Goal: Information Seeking & Learning: Learn about a topic

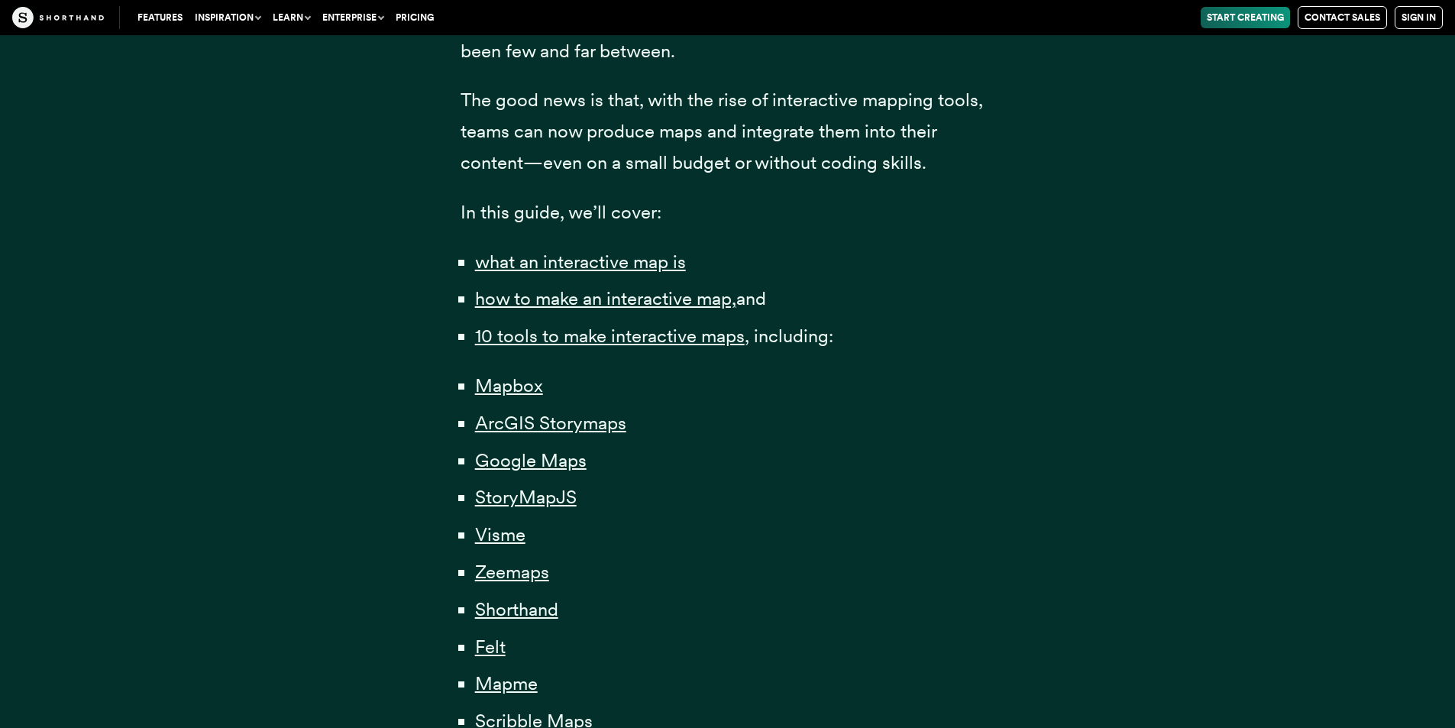
scroll to position [917, 0]
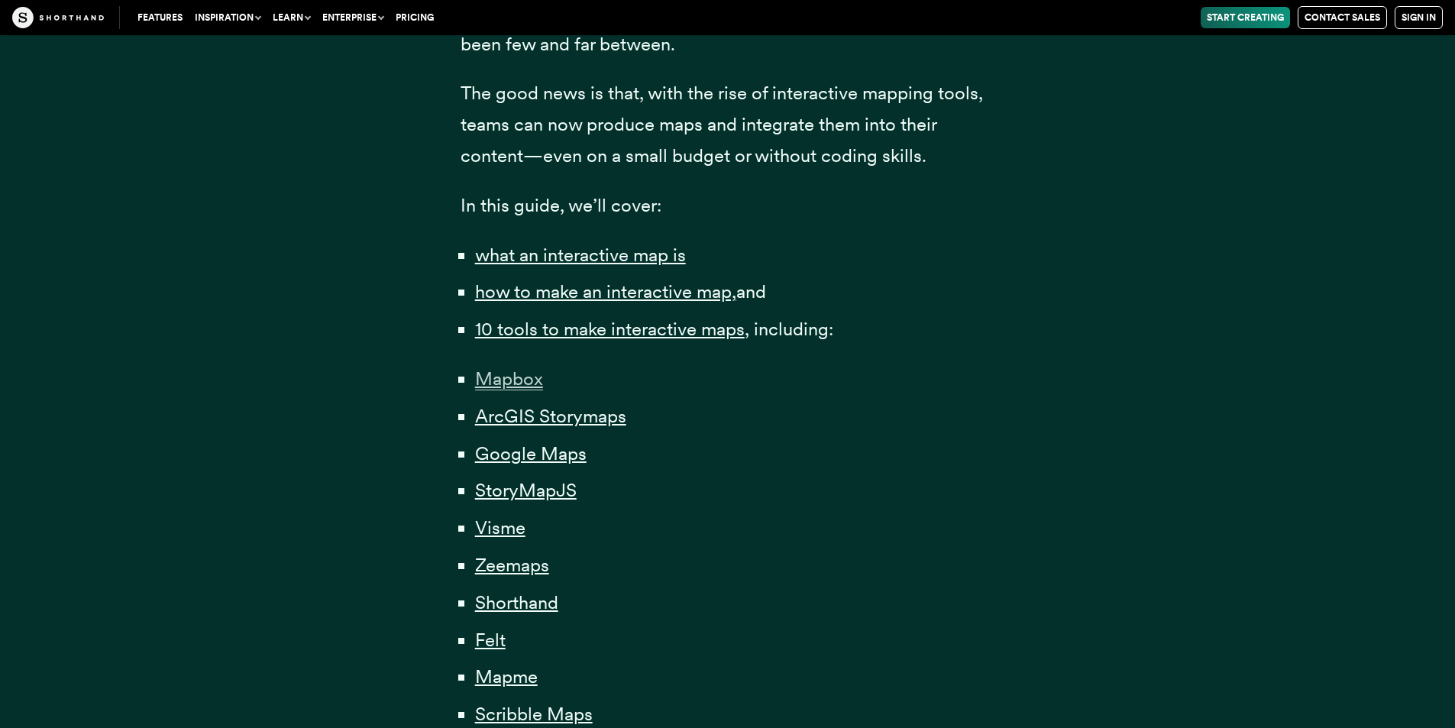
click at [532, 374] on span "Mapbox" at bounding box center [509, 378] width 68 height 23
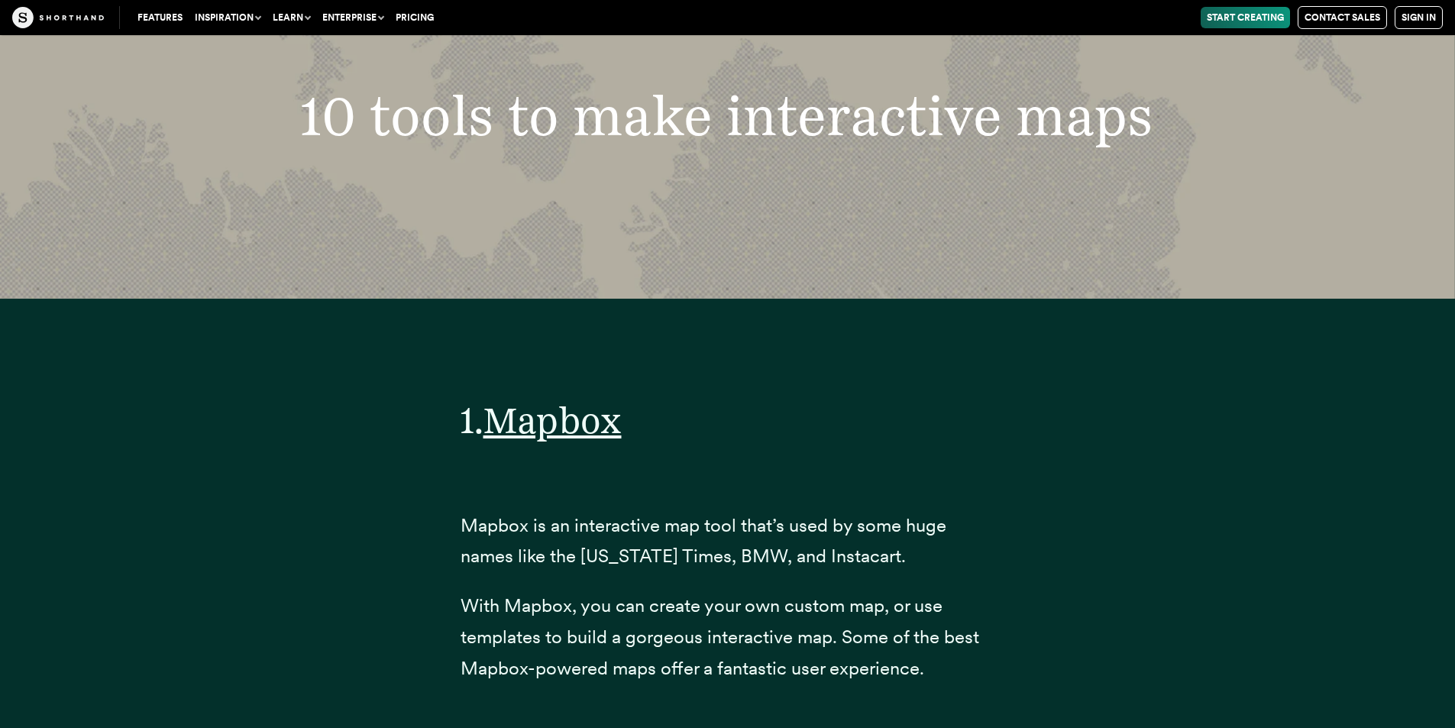
scroll to position [5736, 0]
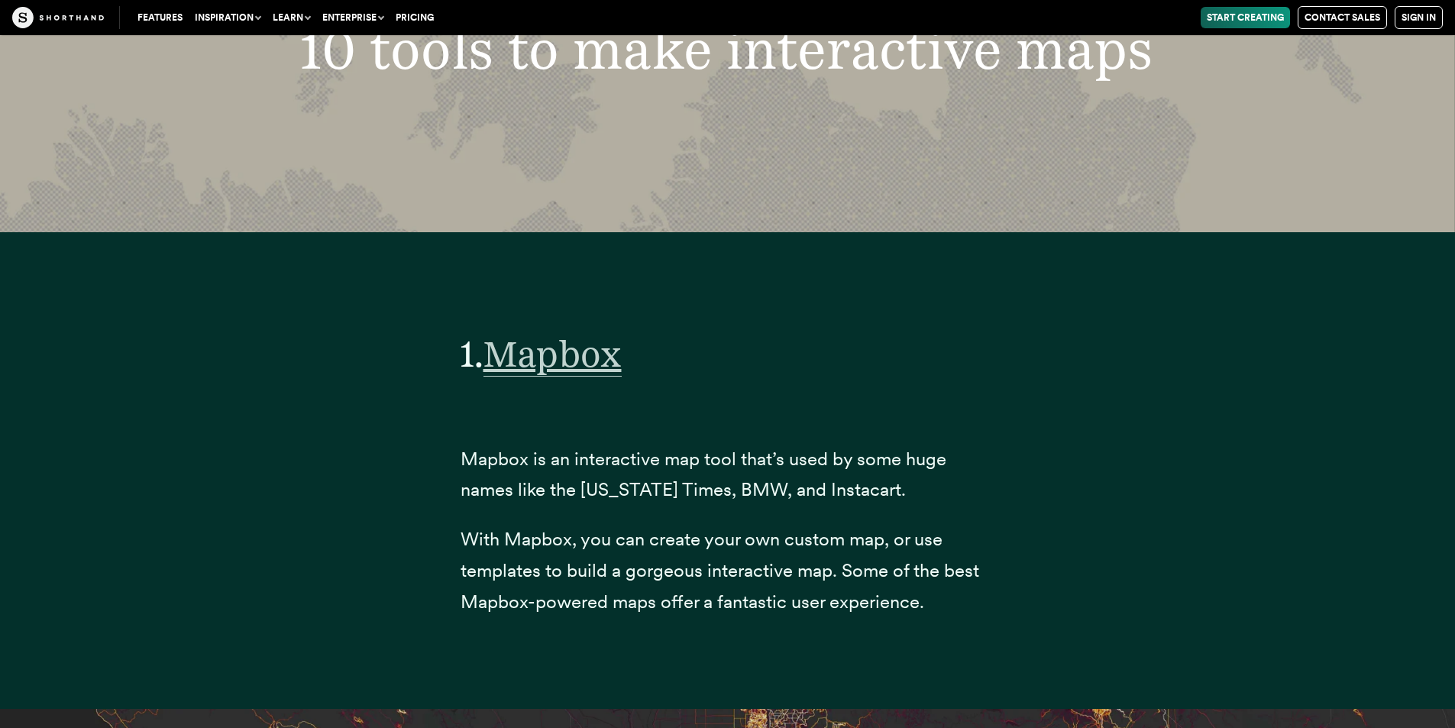
click at [540, 377] on span "Mapbox" at bounding box center [552, 353] width 138 height 45
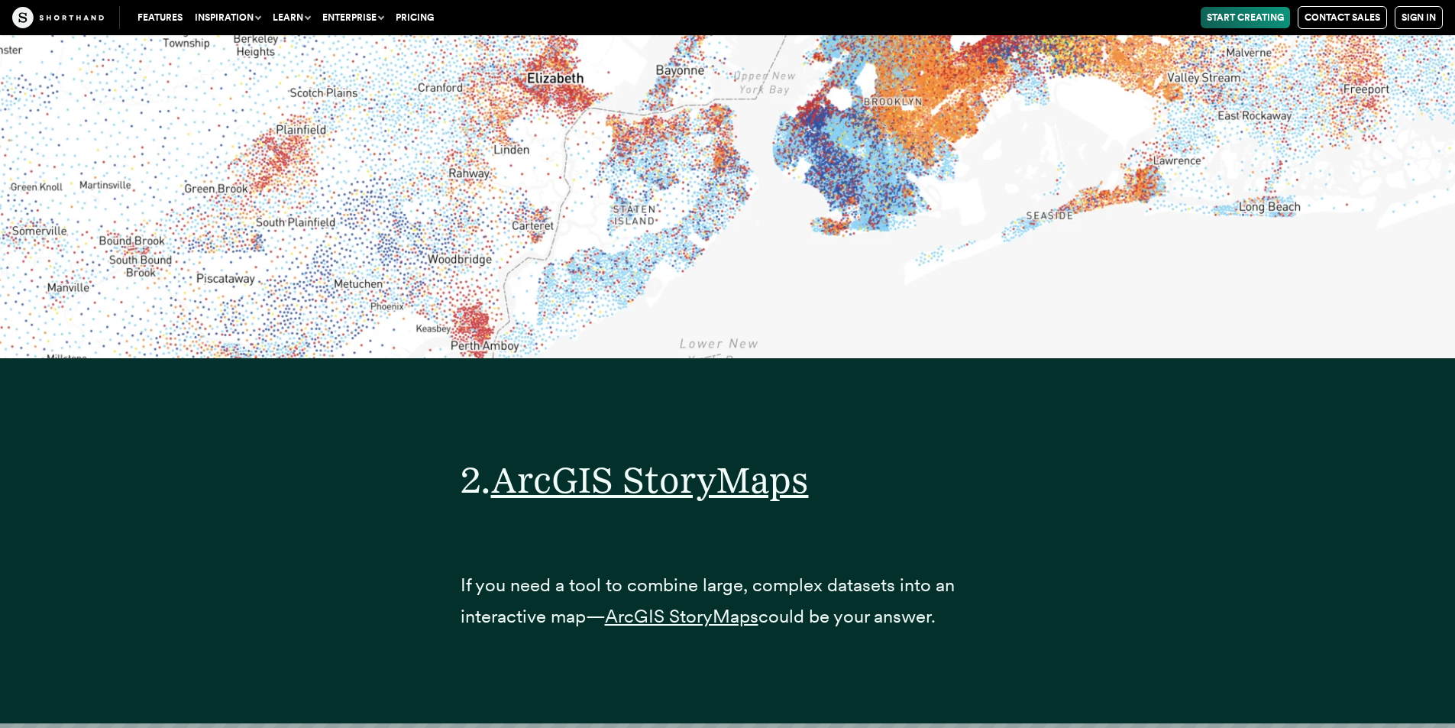
scroll to position [9555, 0]
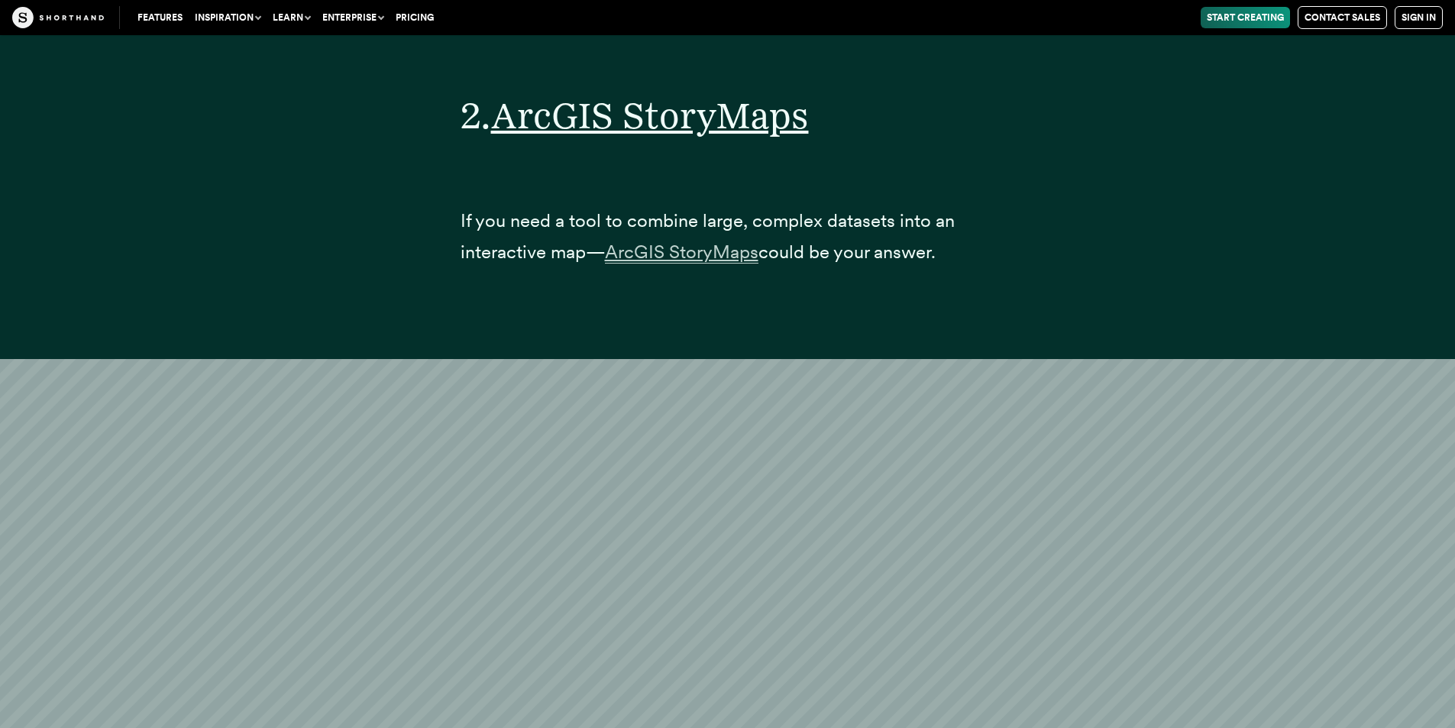
click at [711, 264] on span "ArcGIS StoryMaps" at bounding box center [682, 252] width 154 height 23
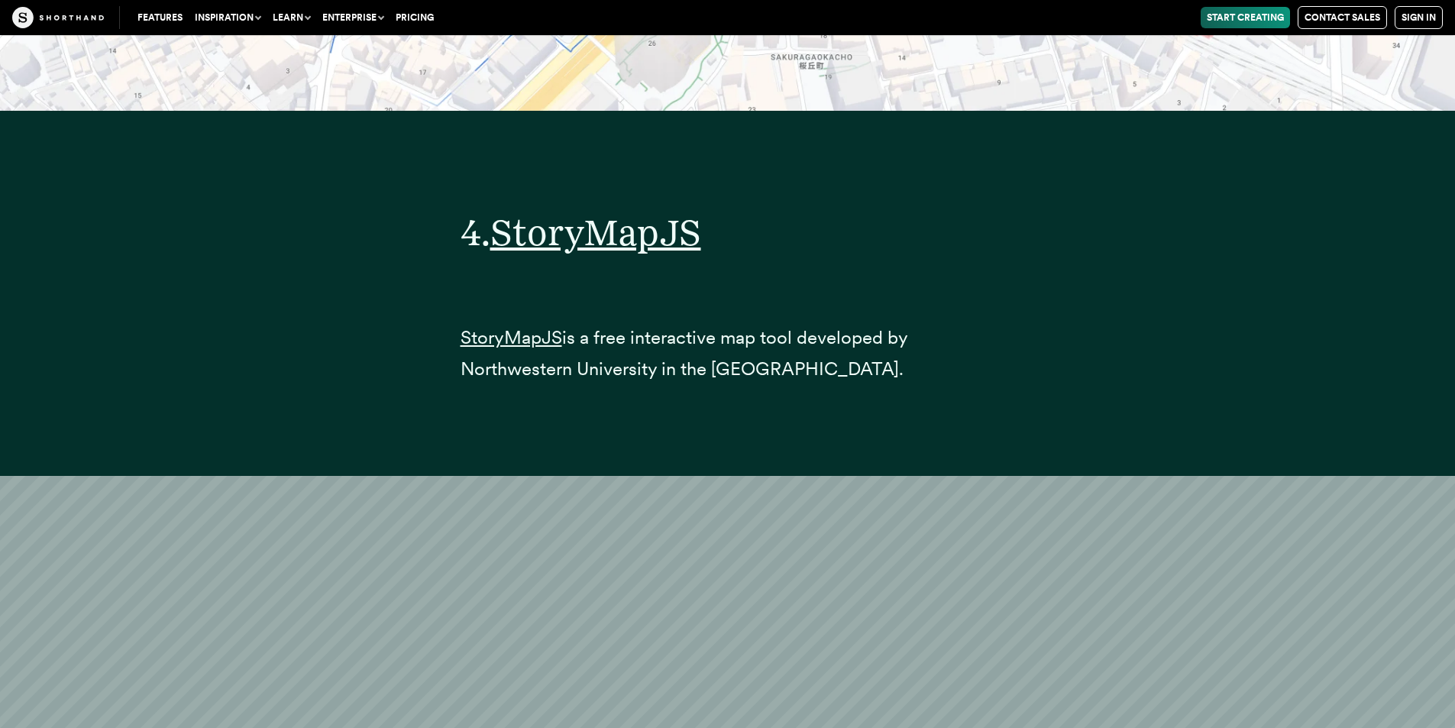
scroll to position [17575, 0]
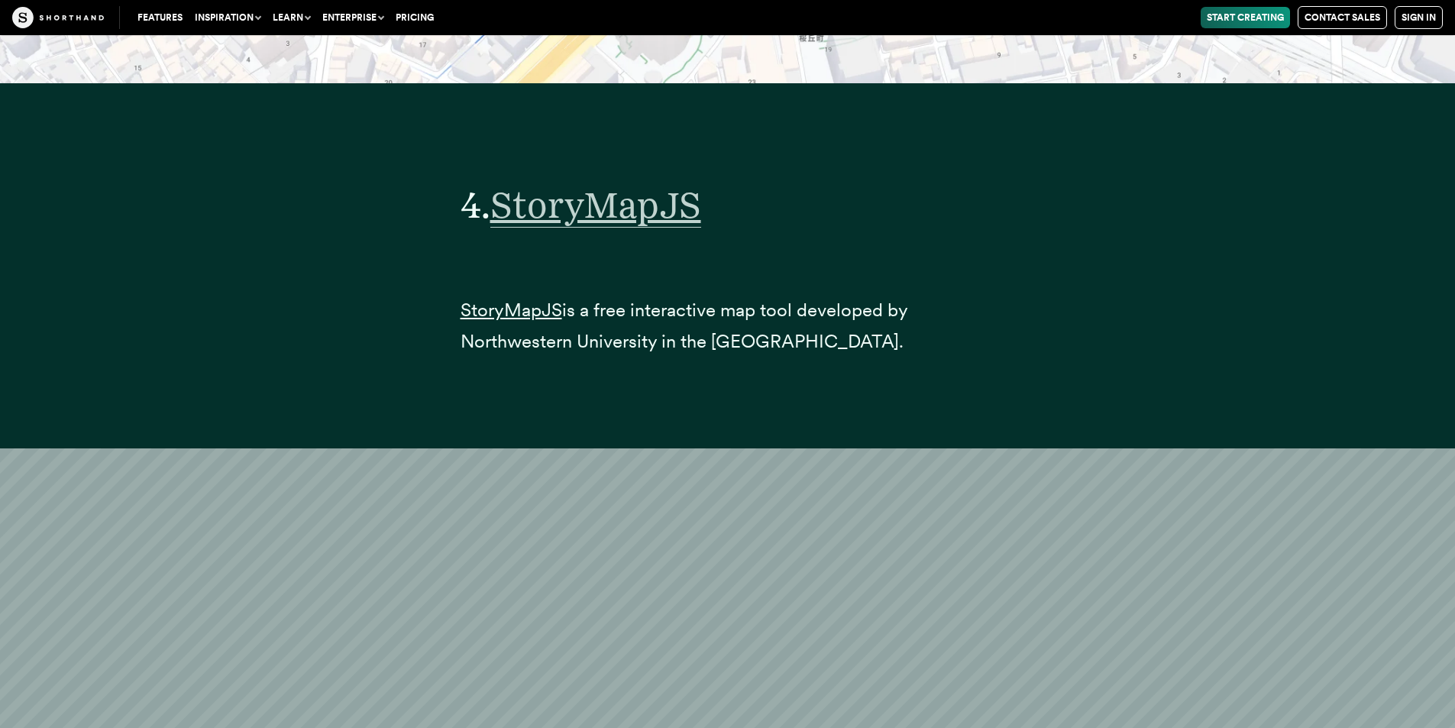
click at [616, 214] on span "StoryMapJS" at bounding box center [595, 205] width 211 height 45
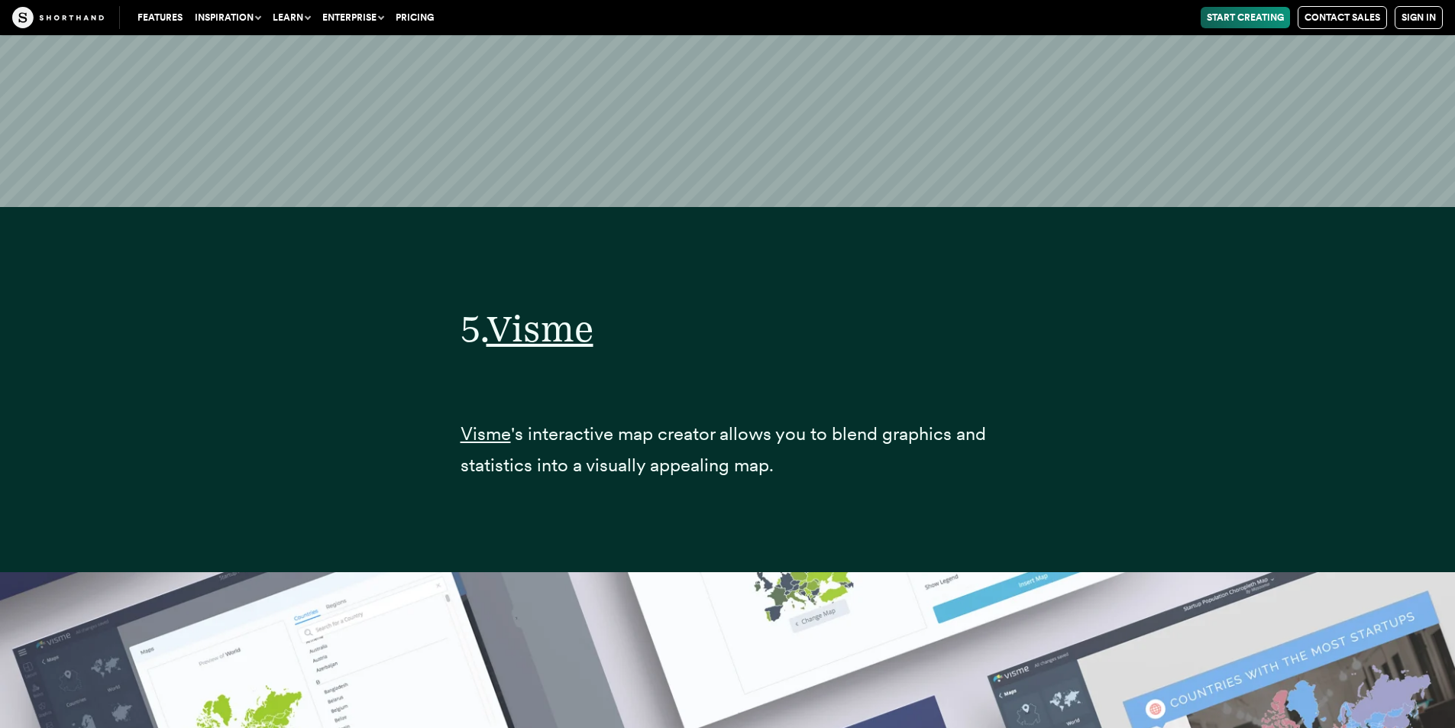
scroll to position [21394, 0]
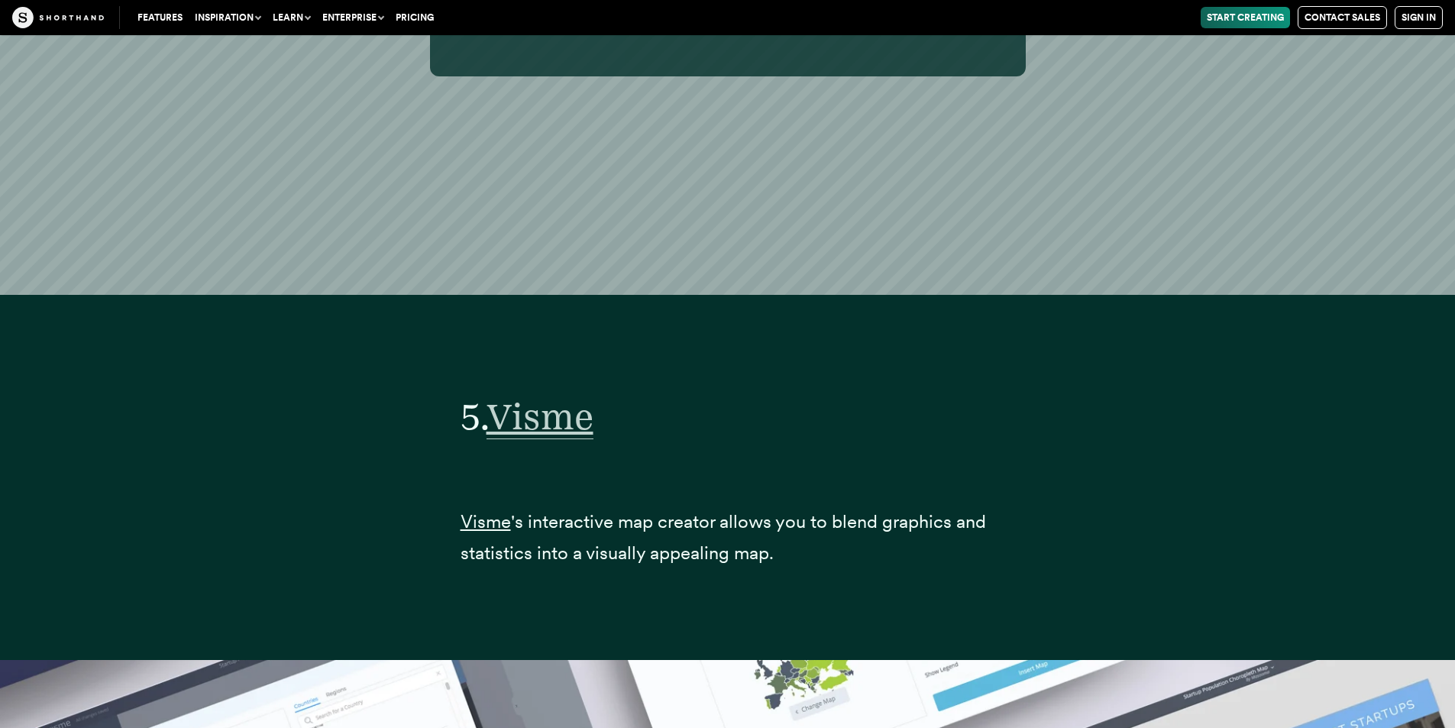
click at [526, 422] on span "Visme" at bounding box center [540, 416] width 107 height 45
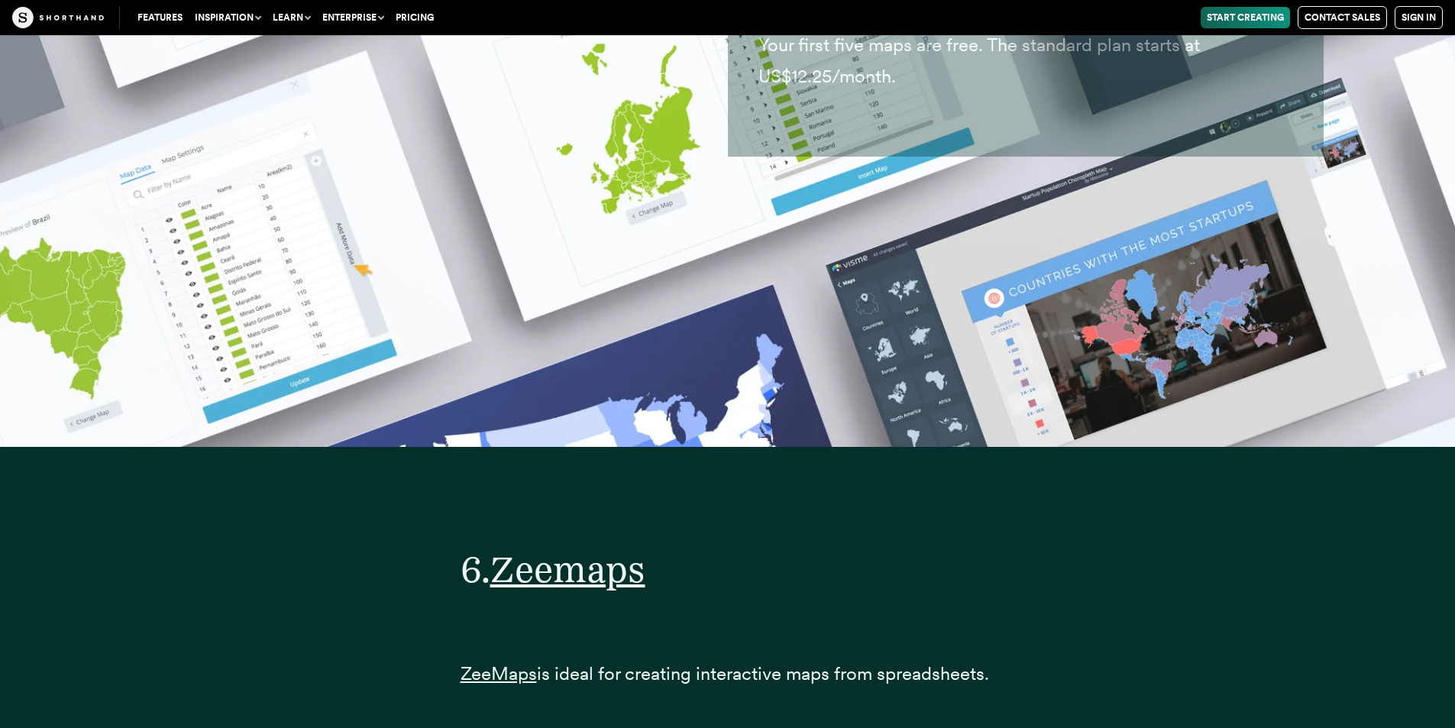
scroll to position [25136, 0]
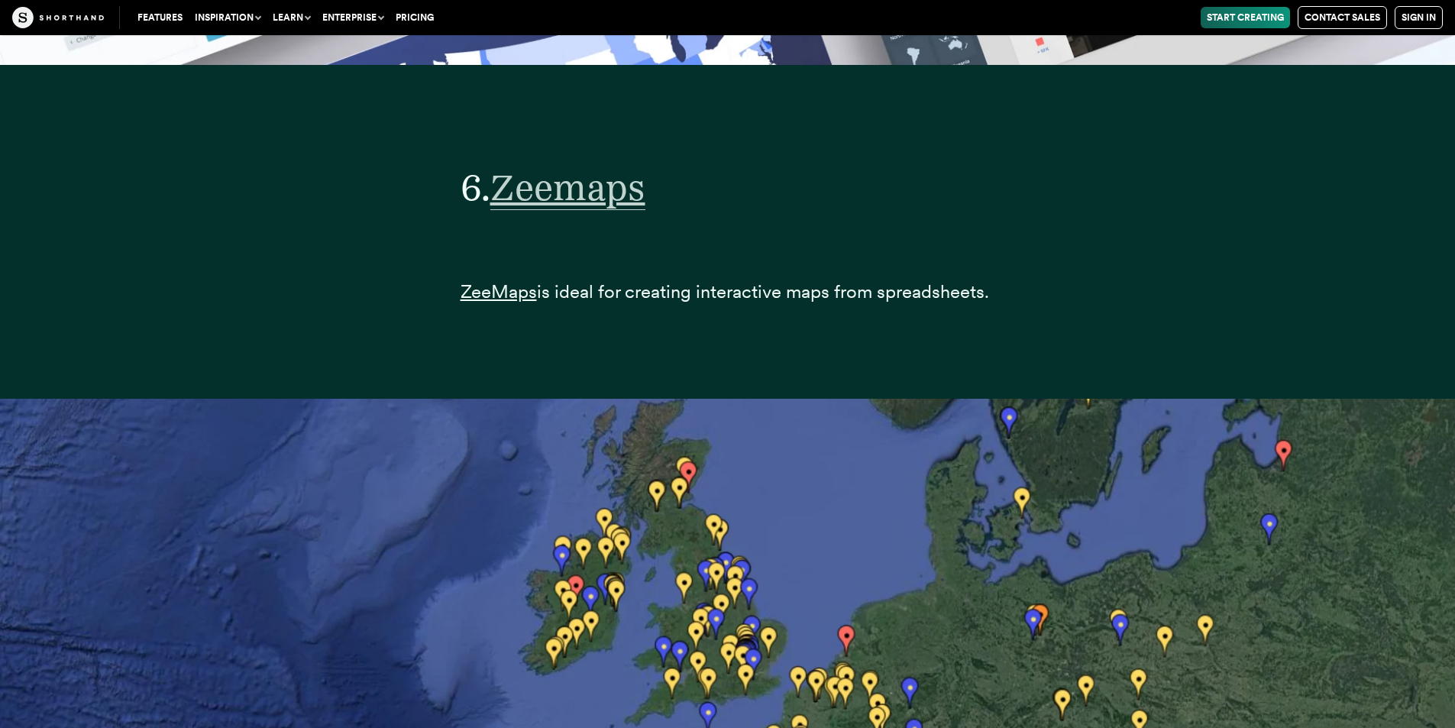
click at [519, 177] on span "Zeemaps" at bounding box center [567, 187] width 155 height 45
click at [639, 179] on span "Zeemaps" at bounding box center [567, 187] width 155 height 45
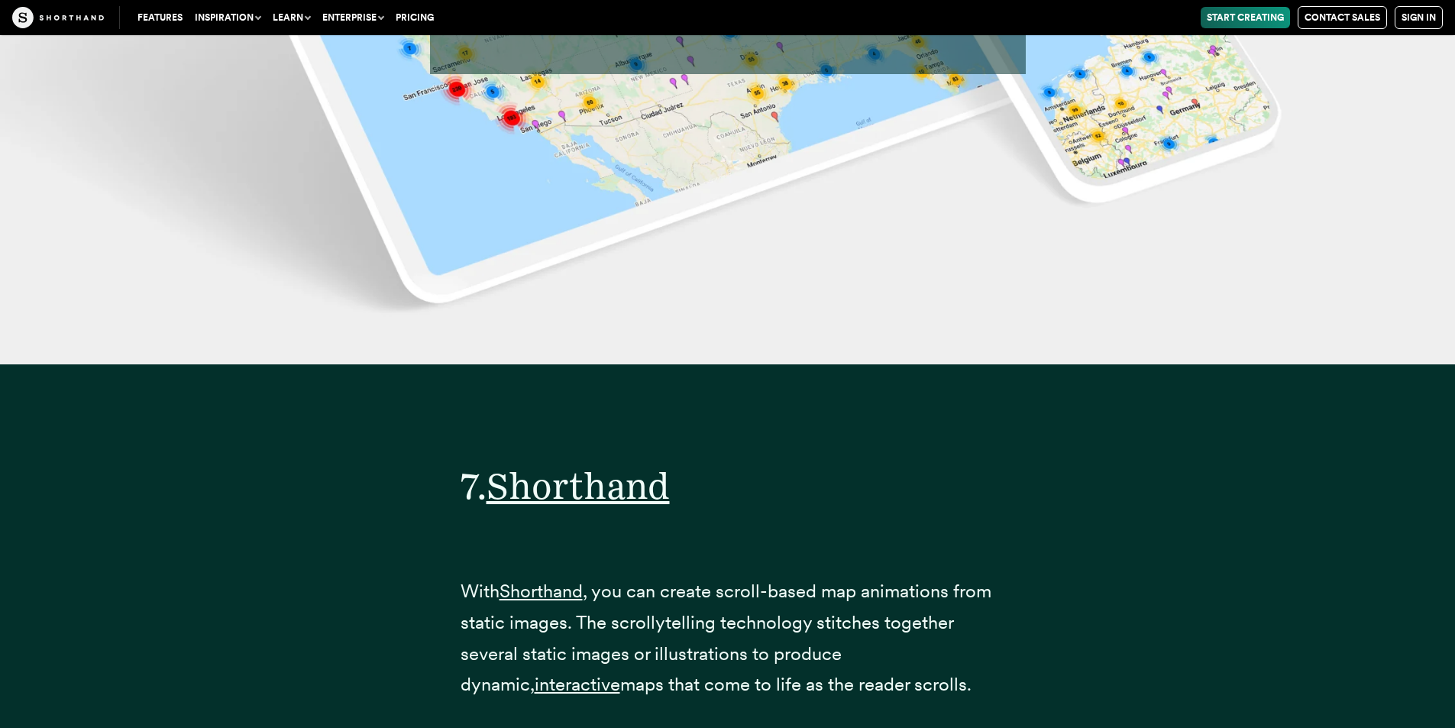
scroll to position [28344, 0]
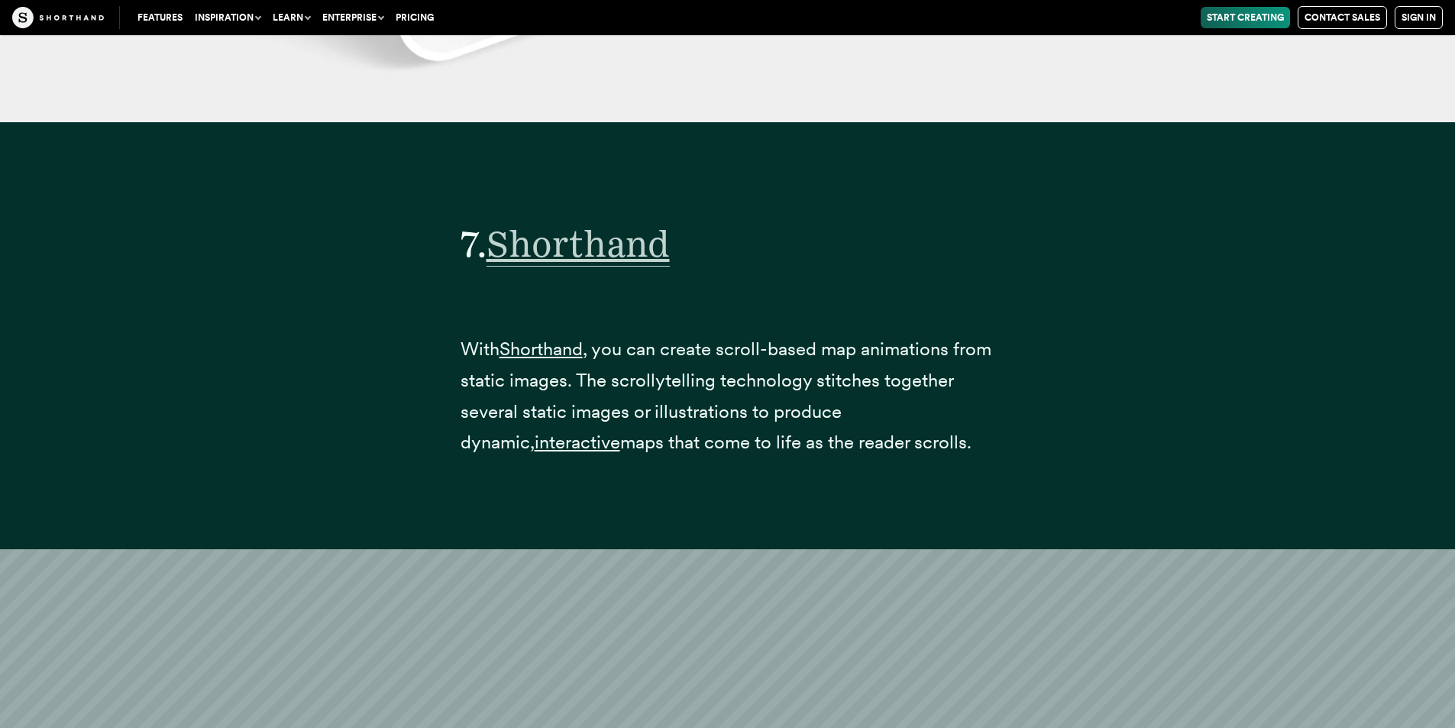
click at [574, 251] on span "Shorthand" at bounding box center [578, 243] width 183 height 45
